Goal: Entertainment & Leisure: Browse casually

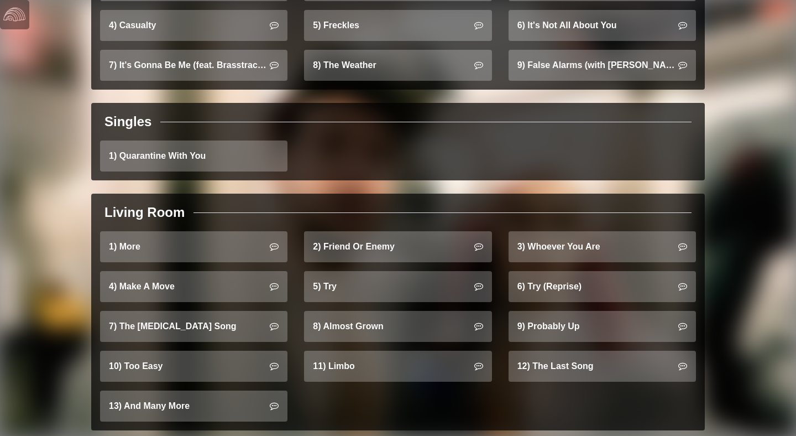
scroll to position [1060, 0]
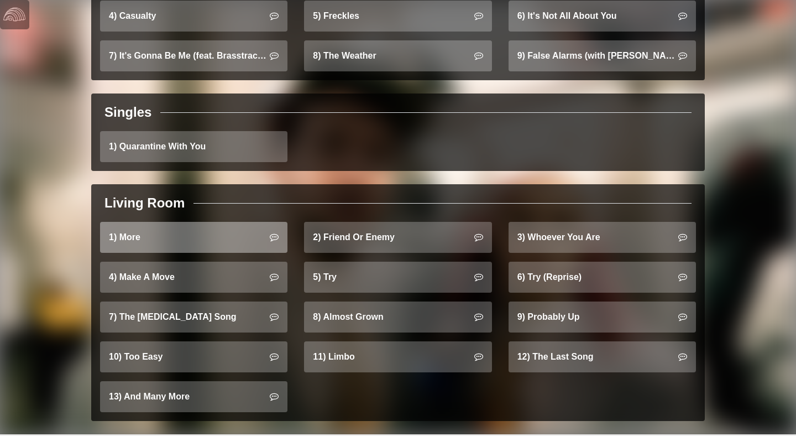
click at [232, 227] on link "1) More" at bounding box center [193, 237] width 187 height 31
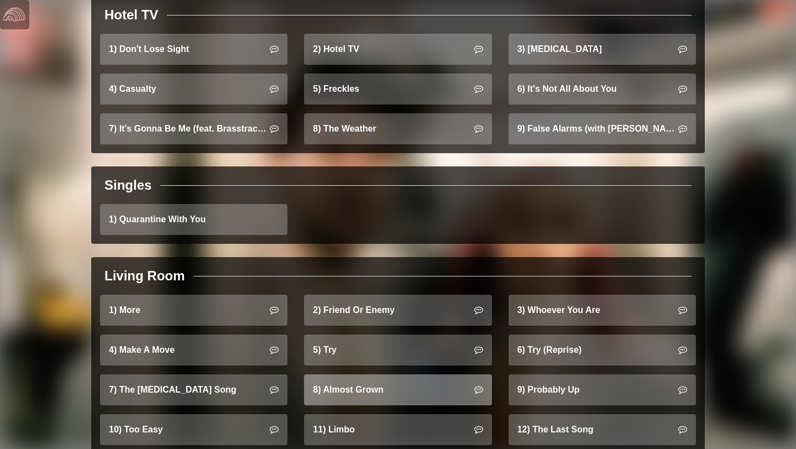
scroll to position [1047, 0]
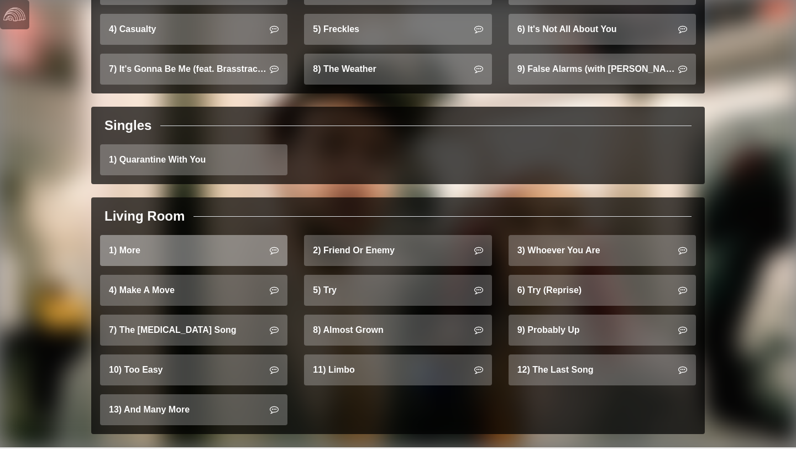
click at [248, 250] on link "1) More" at bounding box center [193, 250] width 187 height 31
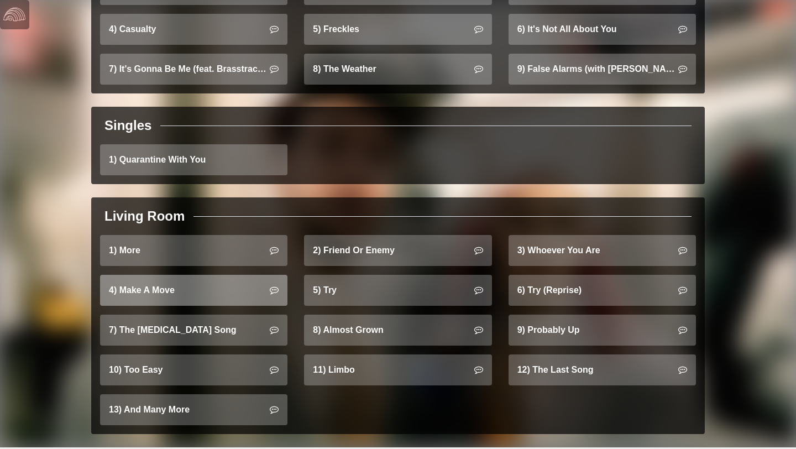
click at [148, 278] on link "4) Make A Move" at bounding box center [193, 290] width 187 height 31
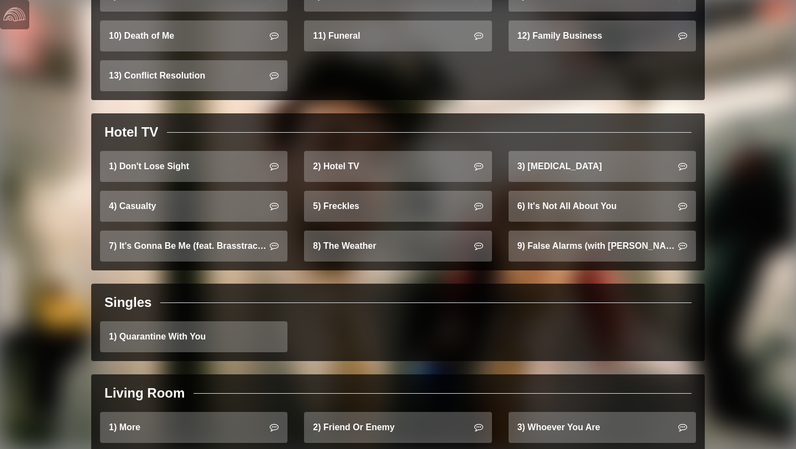
scroll to position [849, 0]
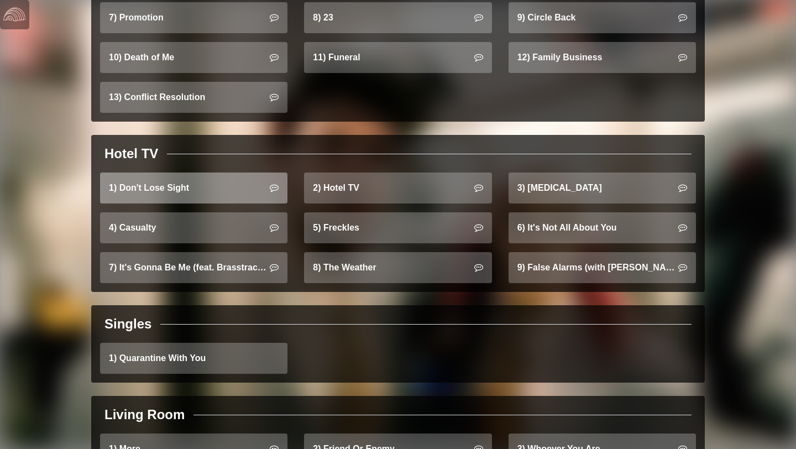
click at [207, 176] on link "1) Don't Lose Sight" at bounding box center [193, 187] width 187 height 31
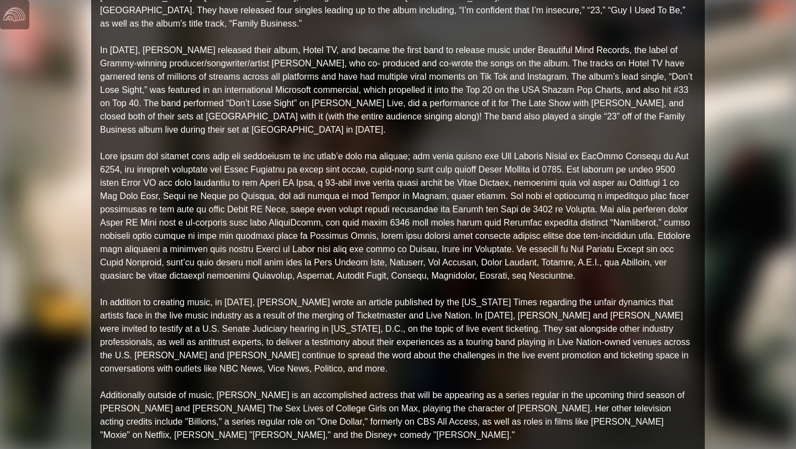
scroll to position [0, 0]
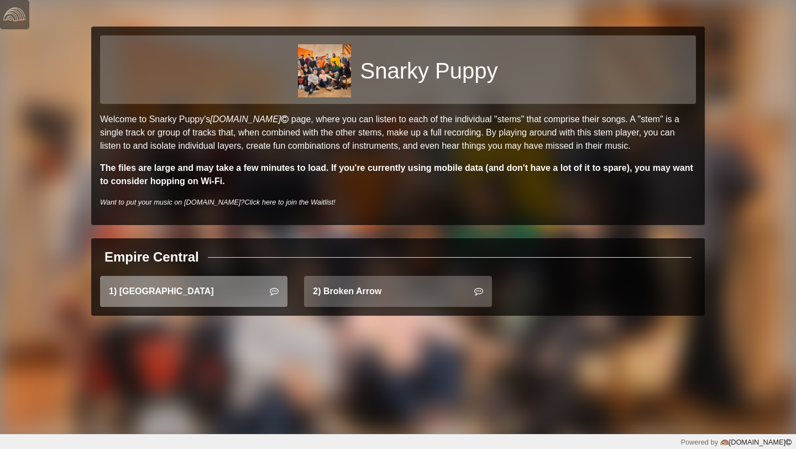
click at [226, 298] on link "1) [GEOGRAPHIC_DATA]" at bounding box center [193, 291] width 187 height 31
